Goal: Task Accomplishment & Management: Manage account settings

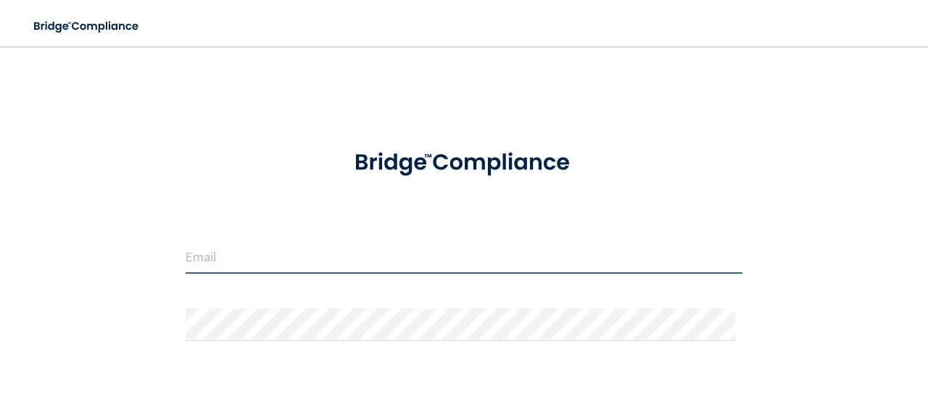
click at [321, 245] on input "email" at bounding box center [464, 257] width 557 height 33
type input "[EMAIL_ADDRESS][DOMAIN_NAME]"
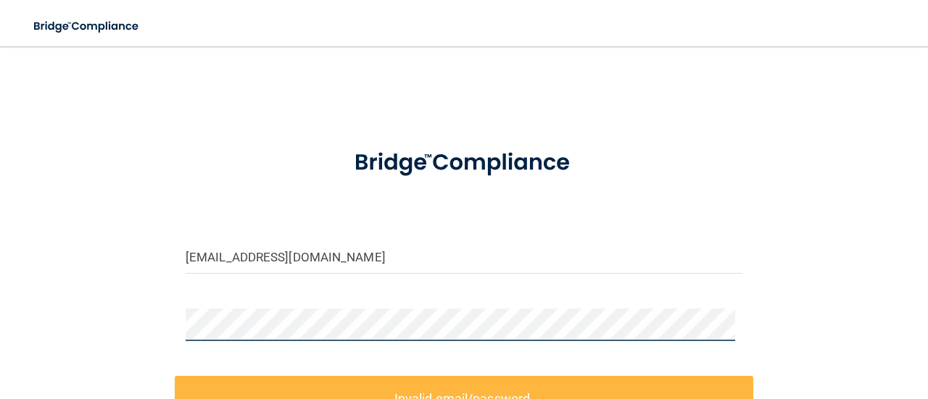
scroll to position [72, 0]
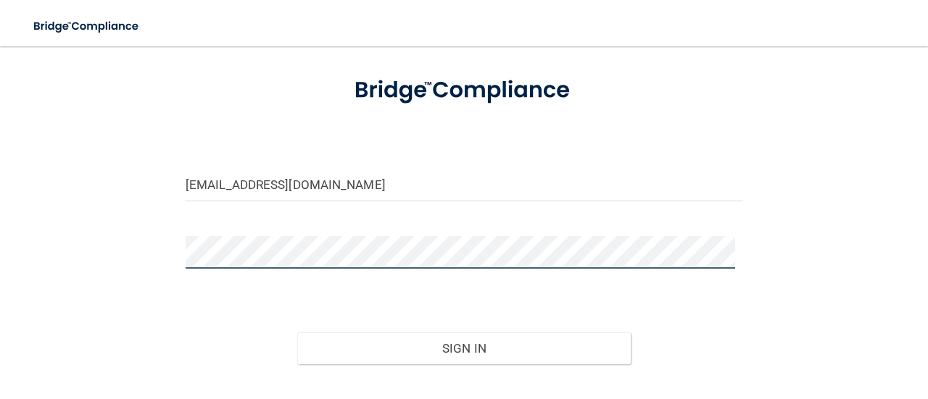
click at [297, 333] on button "Sign In" at bounding box center [464, 349] width 334 height 32
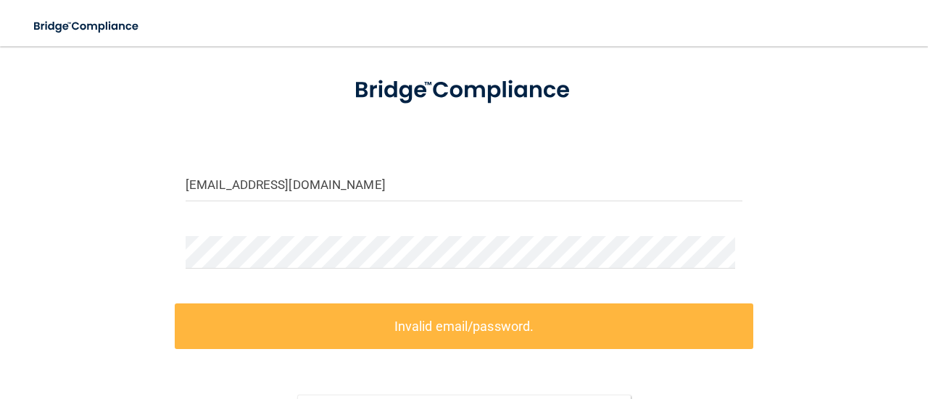
click at [410, 317] on label "Invalid email/password." at bounding box center [464, 327] width 579 height 46
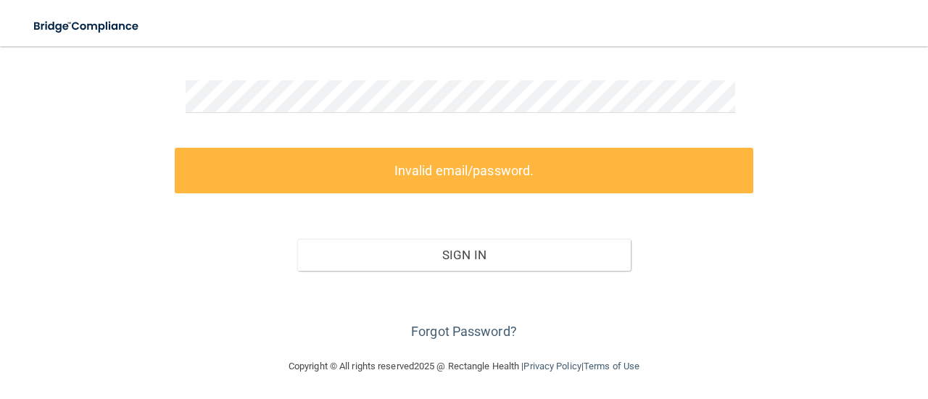
scroll to position [229, 0]
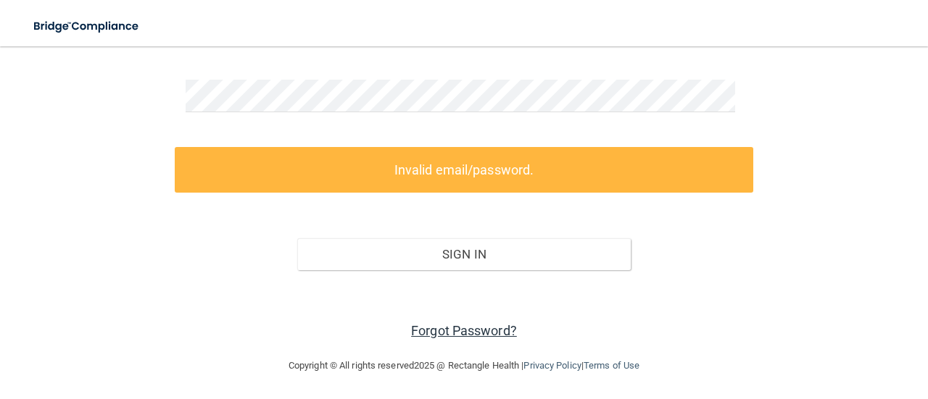
click at [489, 333] on link "Forgot Password?" at bounding box center [464, 330] width 106 height 15
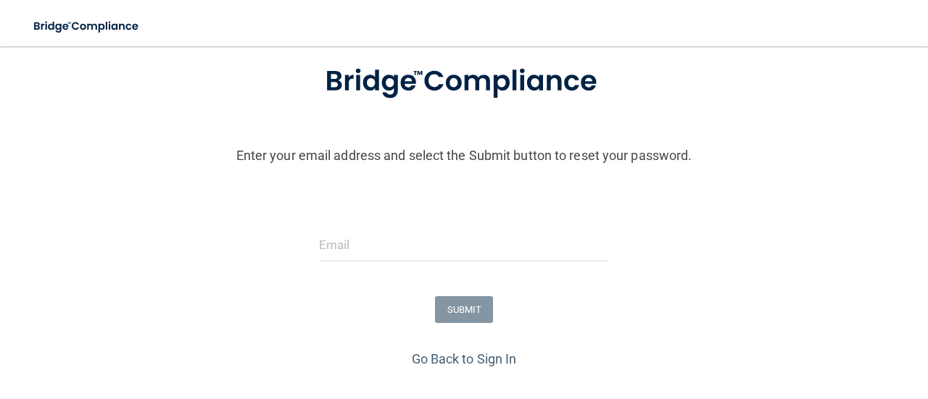
scroll to position [71, 0]
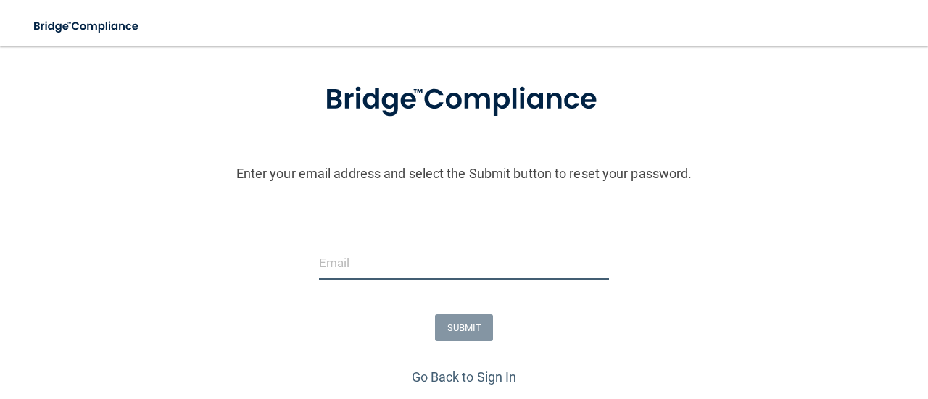
click at [361, 270] on input "email" at bounding box center [464, 263] width 290 height 33
type input "[EMAIL_ADDRESS][DOMAIN_NAME]"
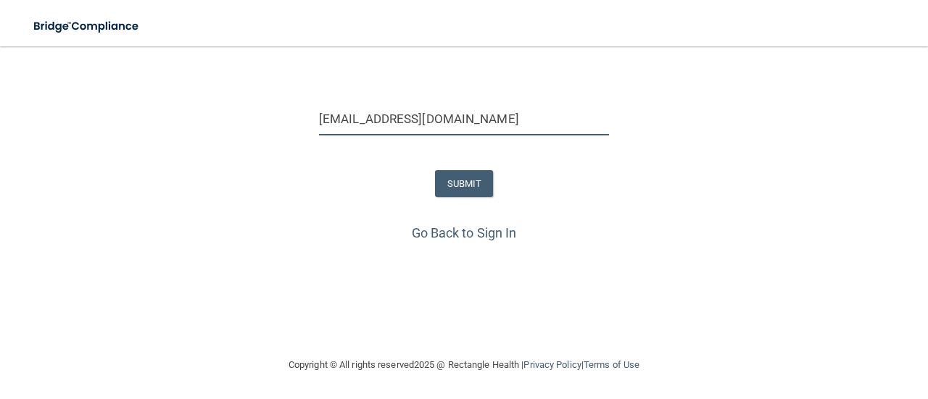
scroll to position [227, 0]
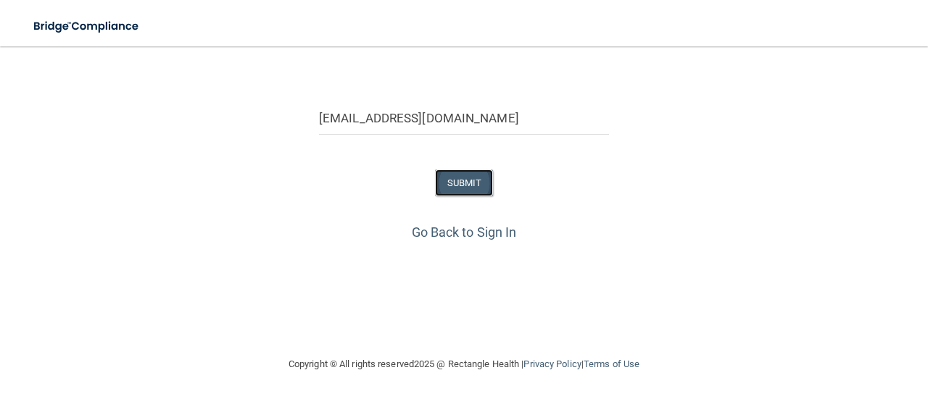
click at [457, 170] on button "SUBMIT" at bounding box center [464, 183] width 59 height 27
